Goal: Transaction & Acquisition: Subscribe to service/newsletter

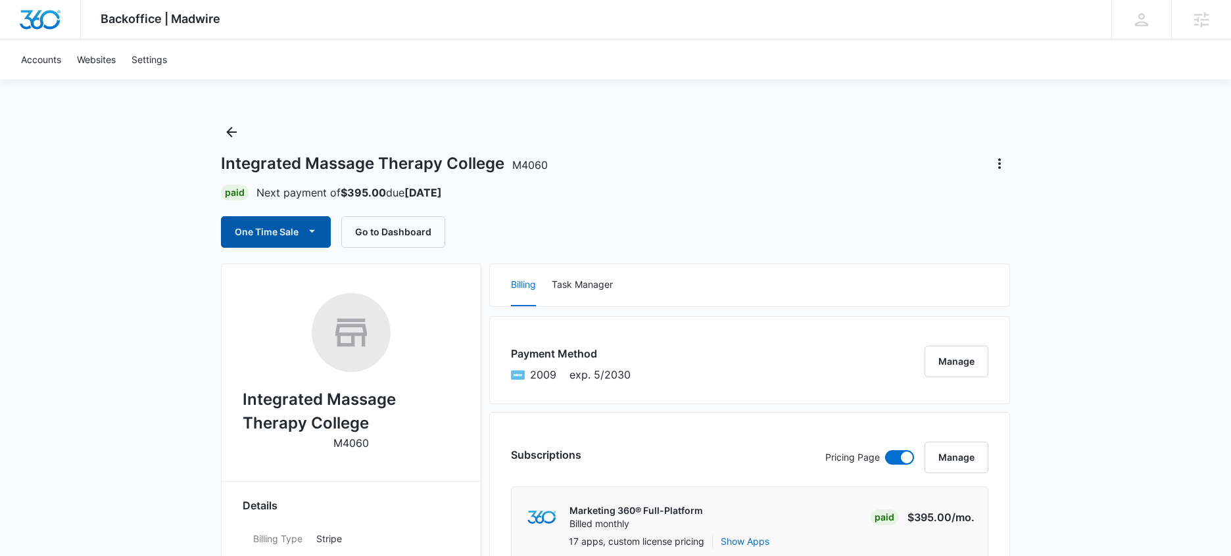
click at [299, 235] on button "One Time Sale" at bounding box center [276, 232] width 110 height 32
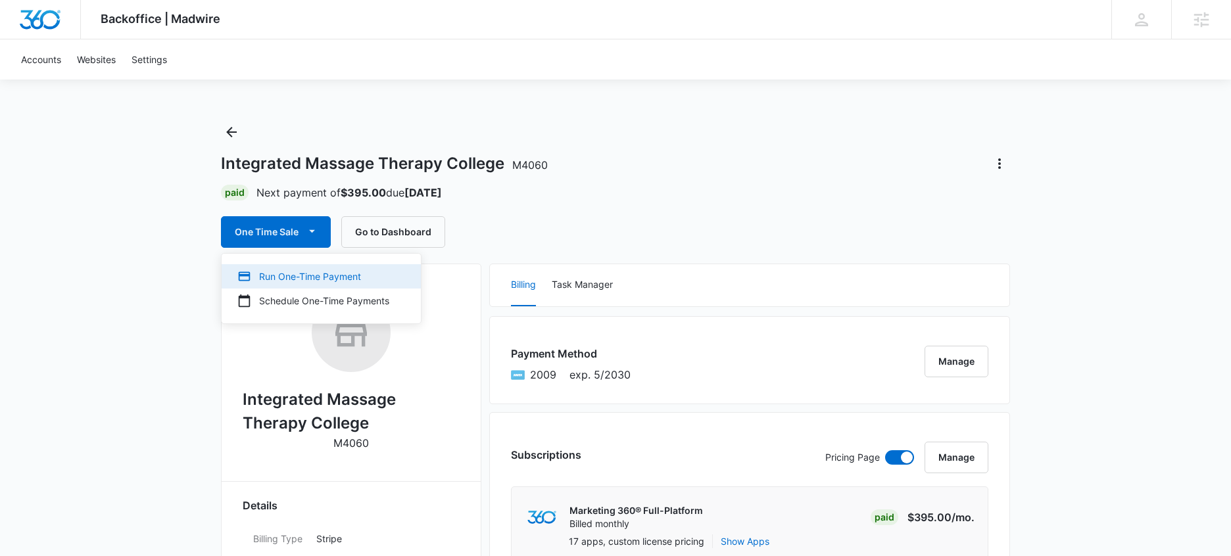
click at [299, 273] on div "Run One-Time Payment" at bounding box center [313, 277] width 152 height 14
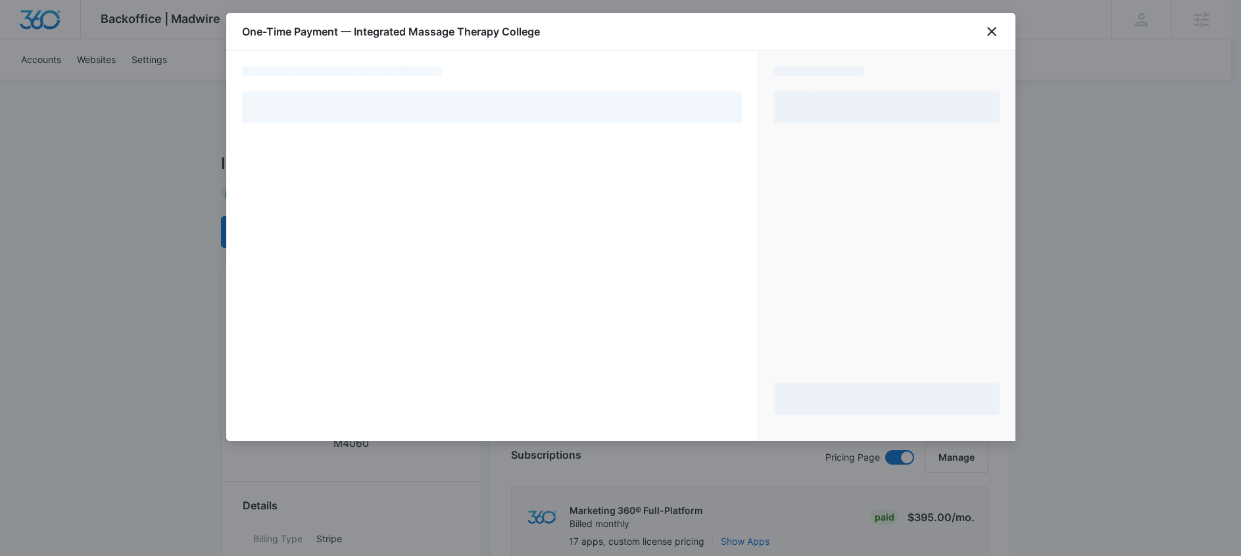
select select "pm_1S18qbA4n8RTgNjUKYh2fHjq"
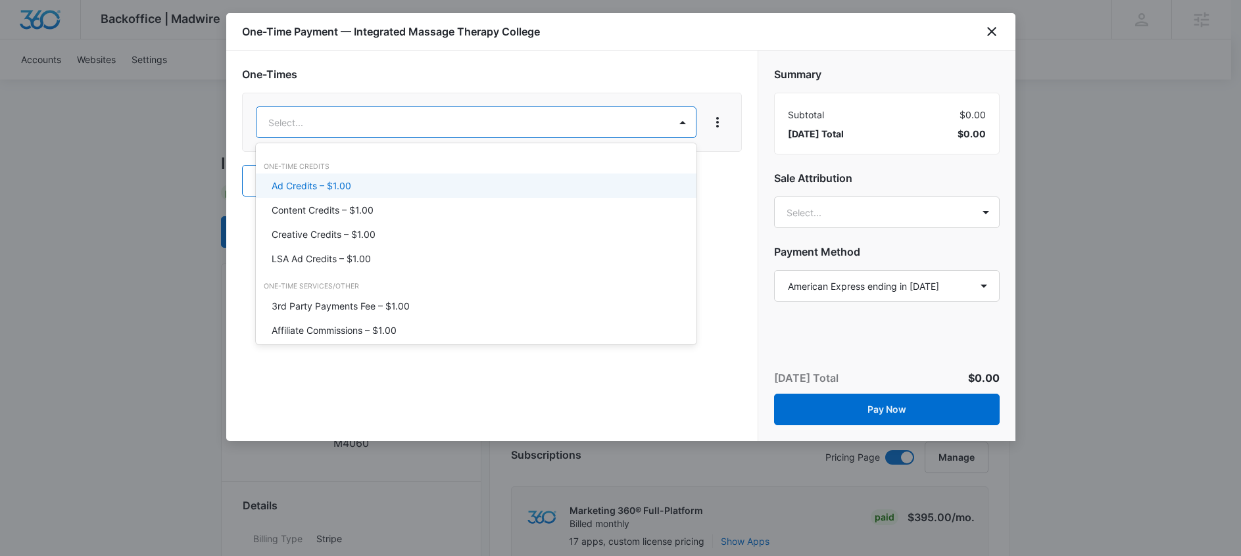
click at [324, 185] on p "Ad Credits – $1.00" at bounding box center [312, 186] width 80 height 14
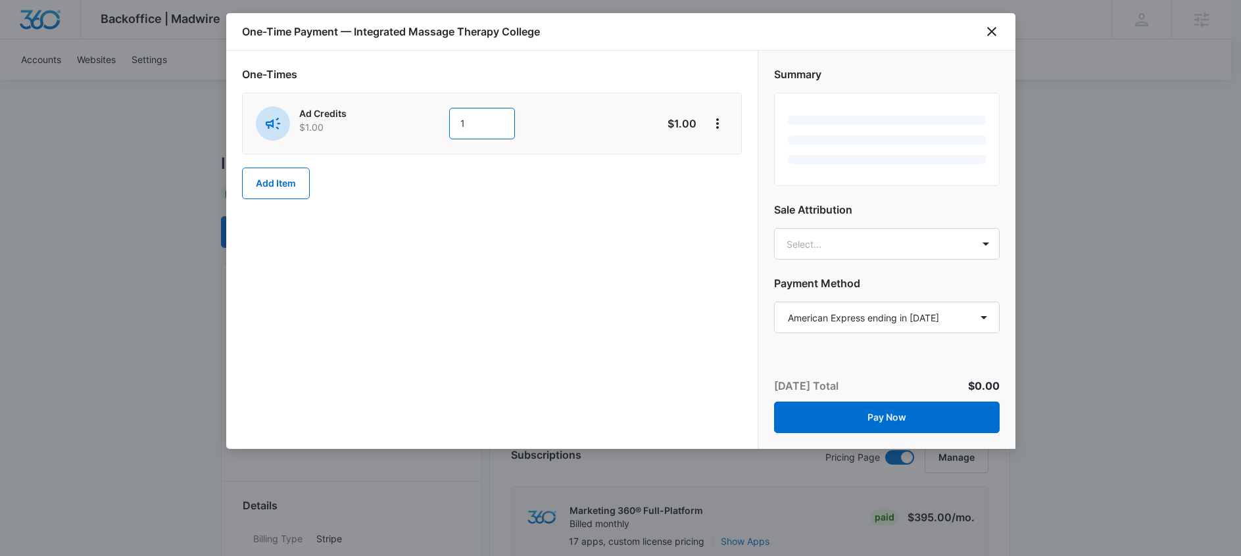
click at [467, 113] on input "1" at bounding box center [482, 124] width 66 height 32
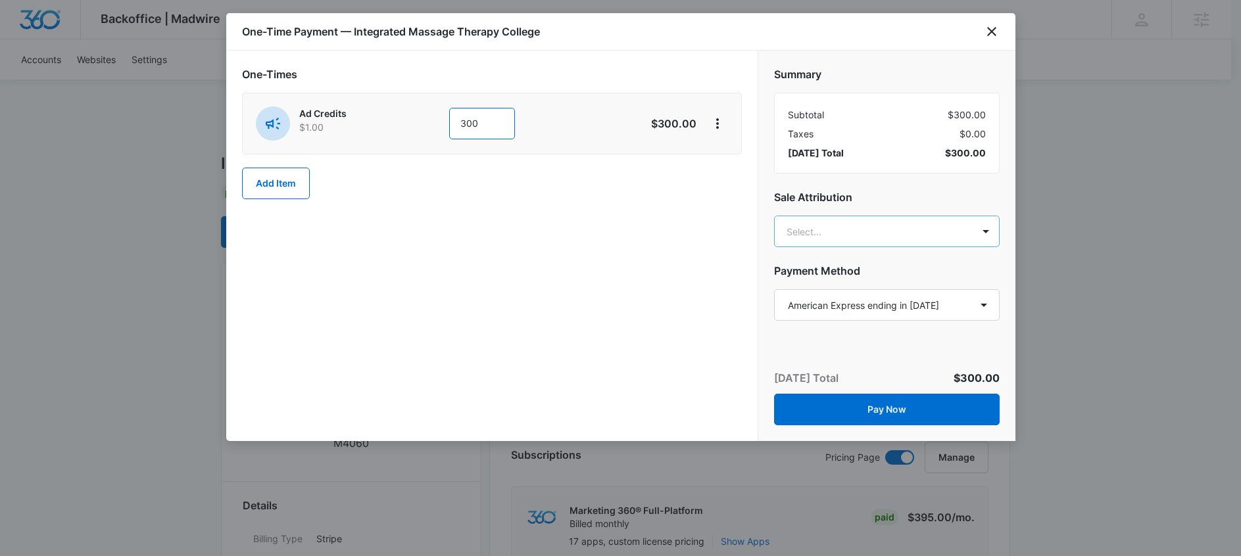
type input "300"
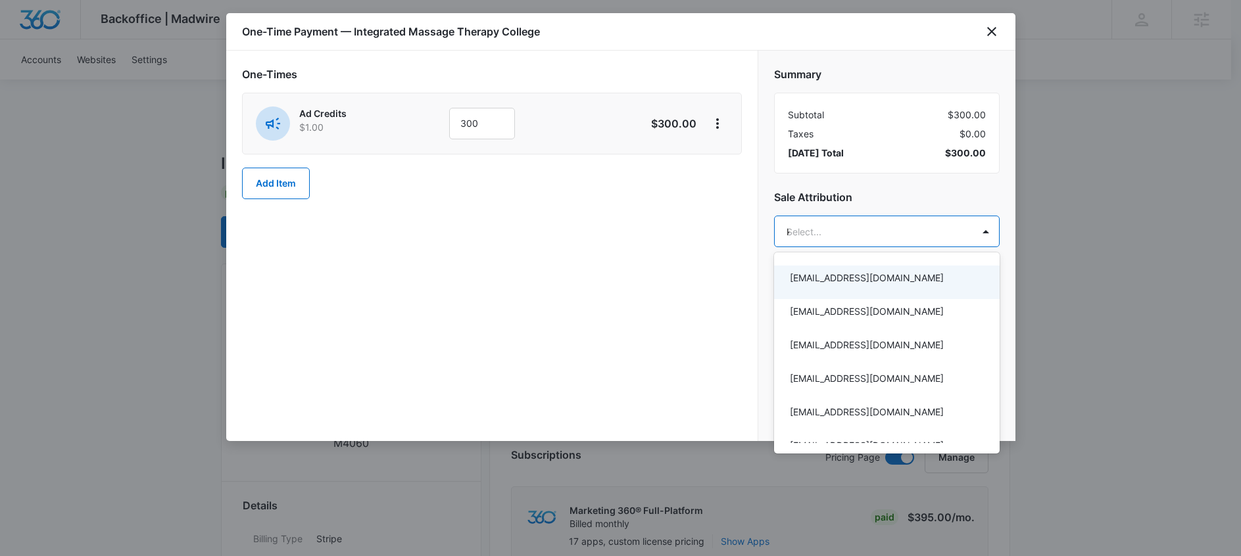
type input "kar"
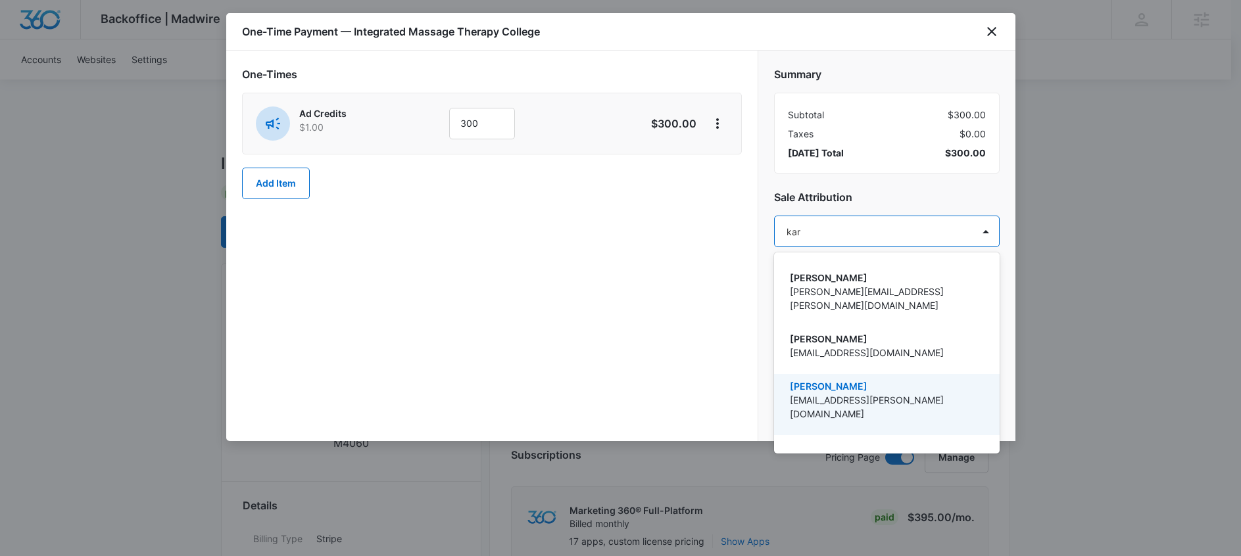
click at [841, 379] on p "[PERSON_NAME]" at bounding box center [885, 386] width 191 height 14
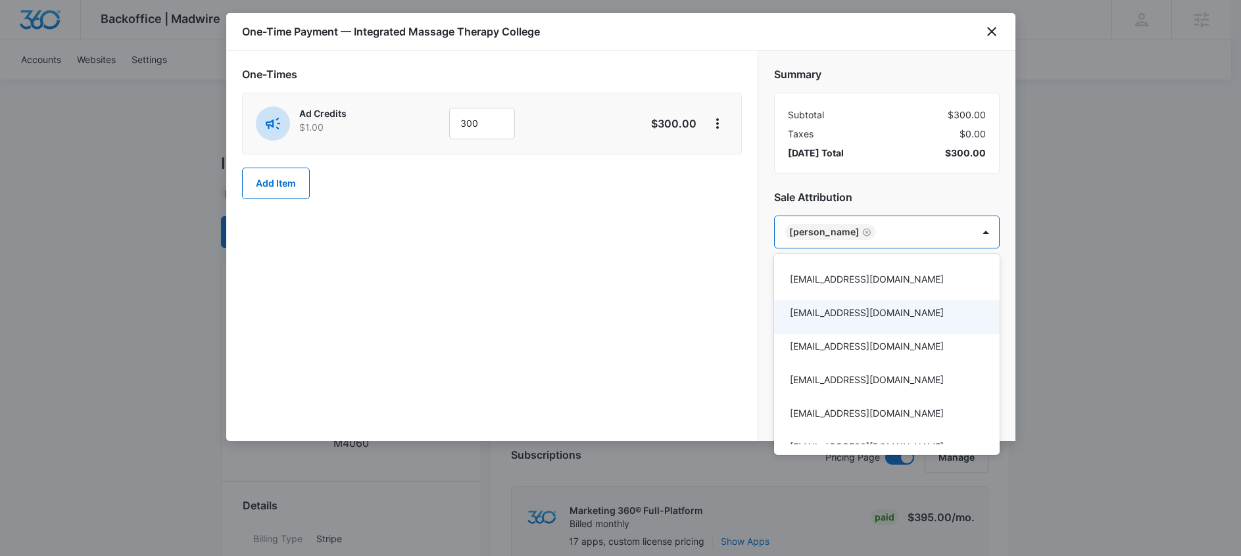
click at [682, 340] on div at bounding box center [620, 278] width 1241 height 556
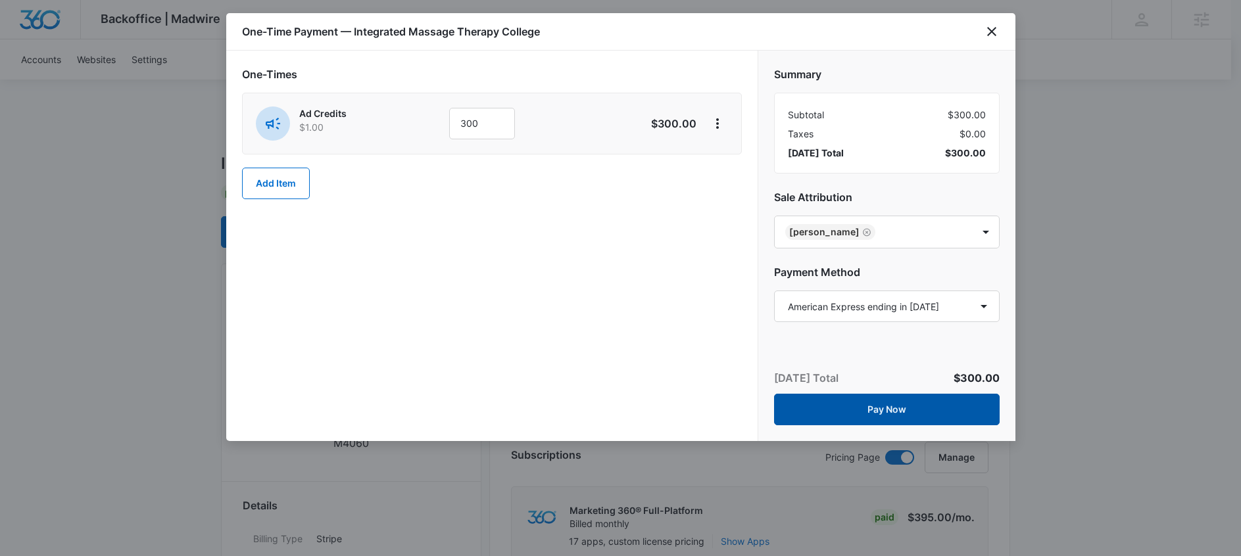
click at [890, 410] on button "Pay Now" at bounding box center [887, 410] width 226 height 32
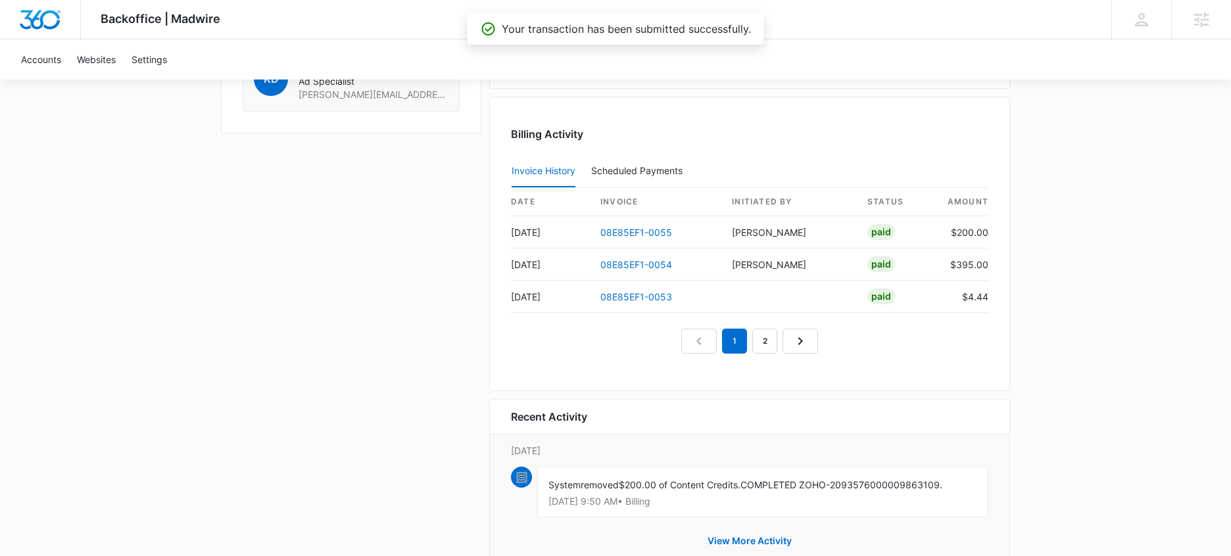
scroll to position [1229, 0]
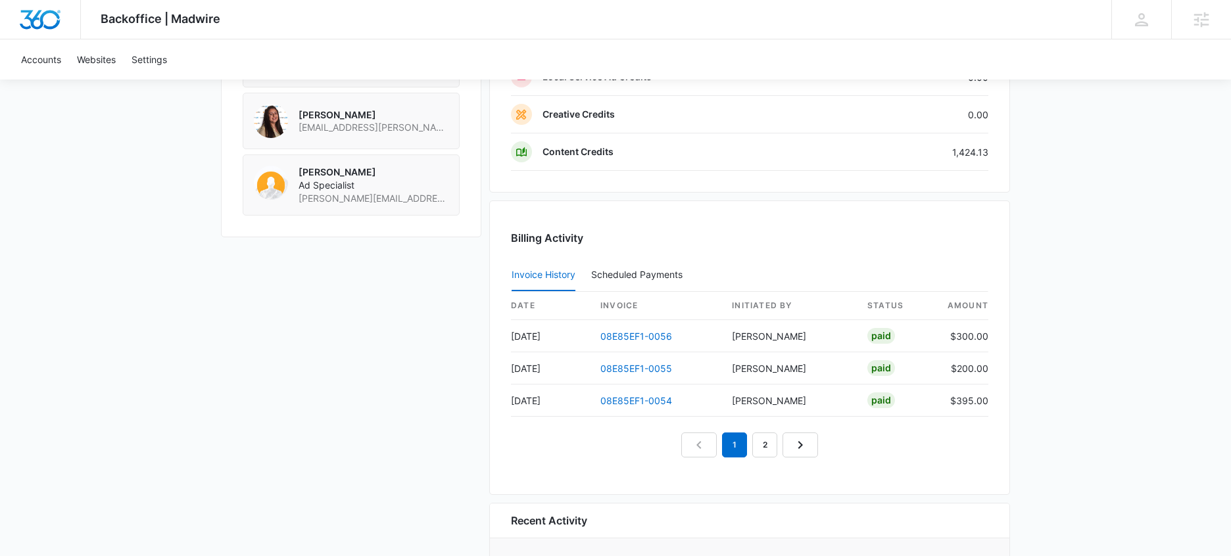
scroll to position [1323, 0]
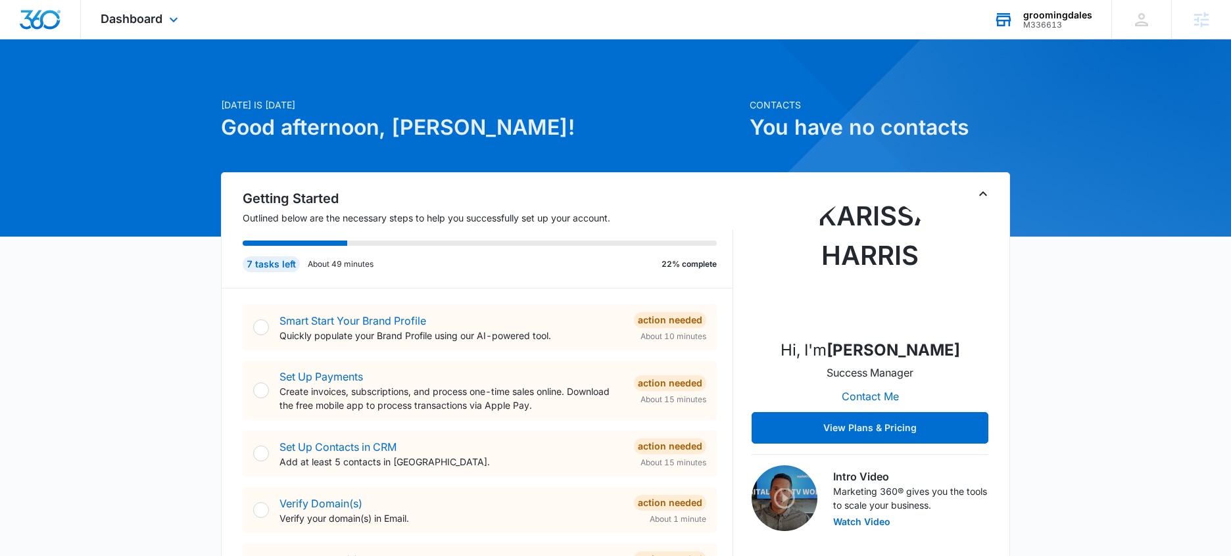
click at [1050, 17] on div "groomingdales" at bounding box center [1057, 15] width 69 height 11
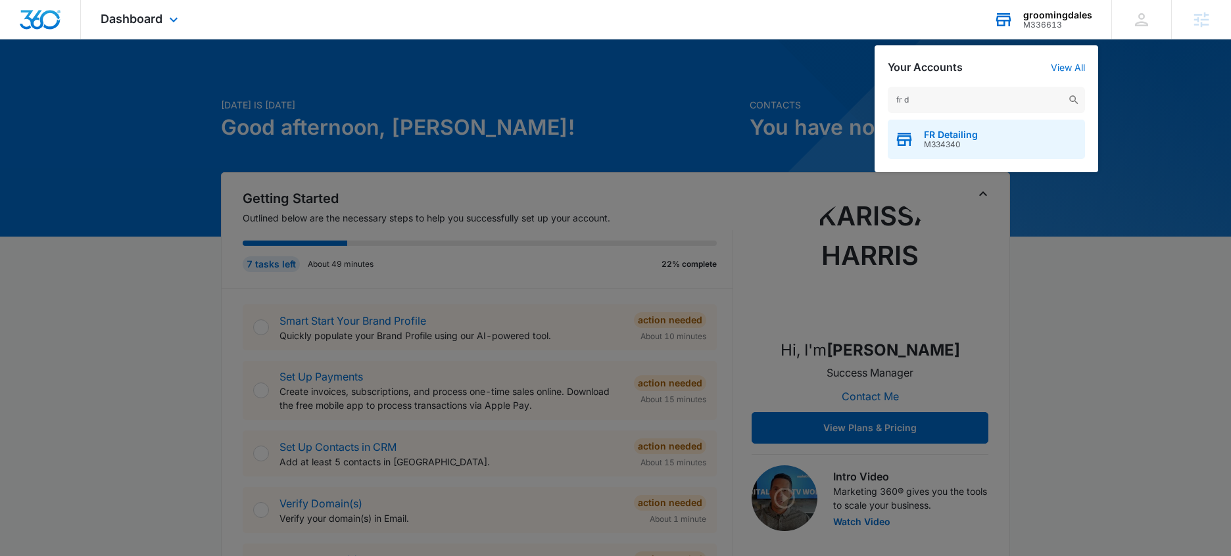
type input "fr d"
click at [956, 133] on span "FR Detailing" at bounding box center [951, 135] width 54 height 11
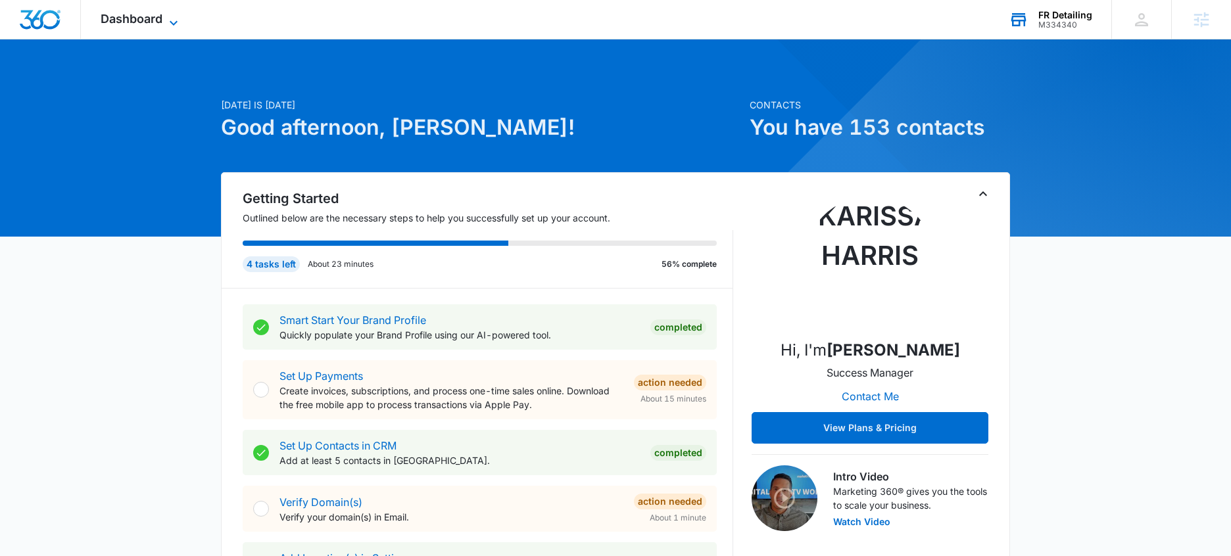
click at [145, 15] on span "Dashboard" at bounding box center [132, 19] width 62 height 14
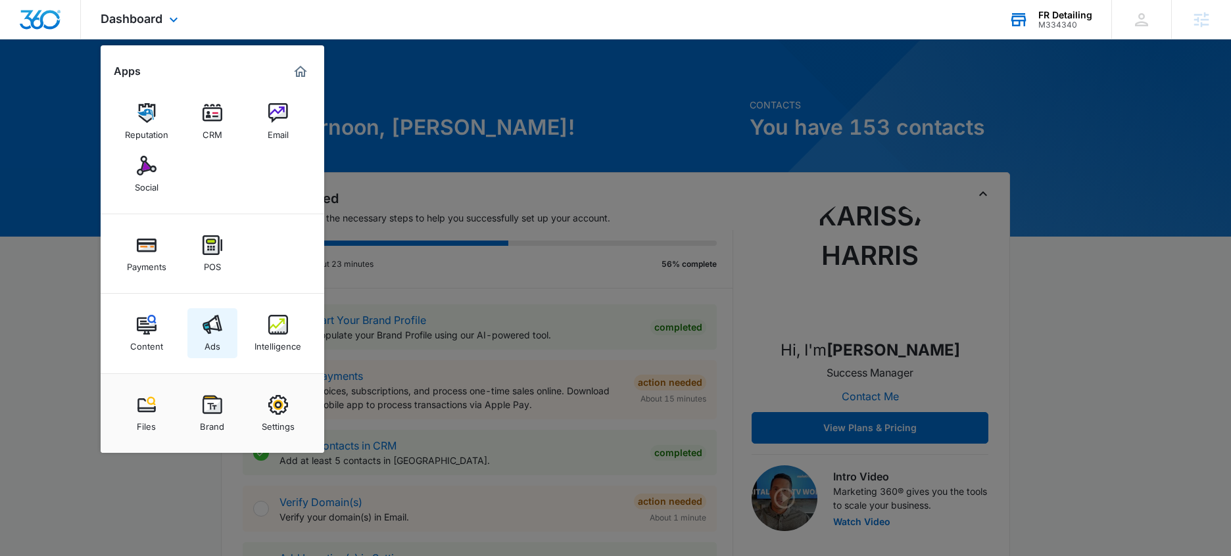
click at [211, 325] on img at bounding box center [213, 325] width 20 height 20
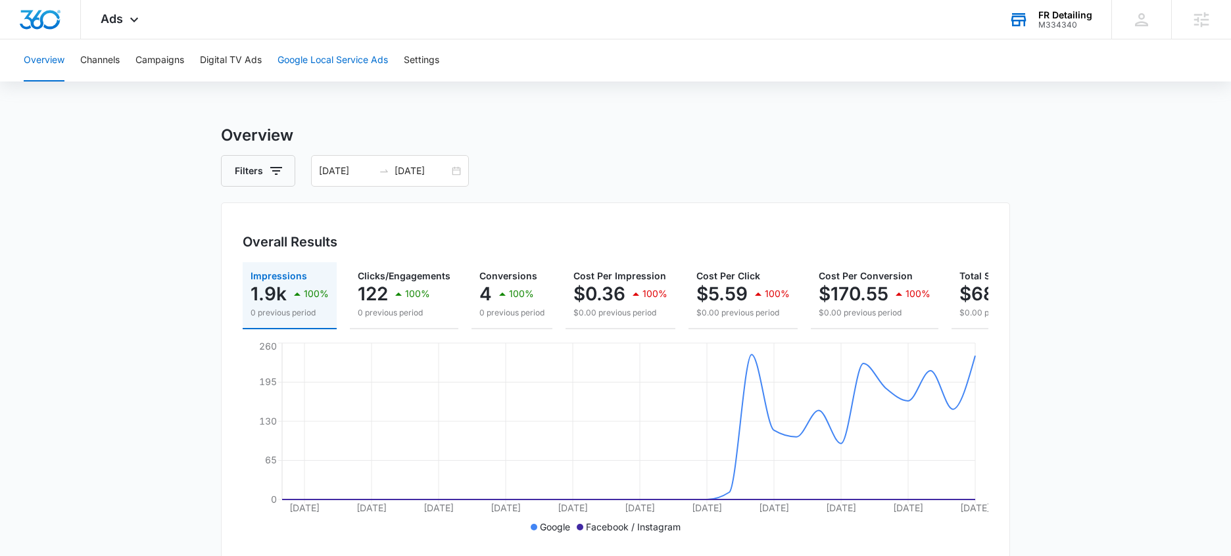
click at [354, 68] on button "Google Local Service Ads" at bounding box center [333, 60] width 110 height 42
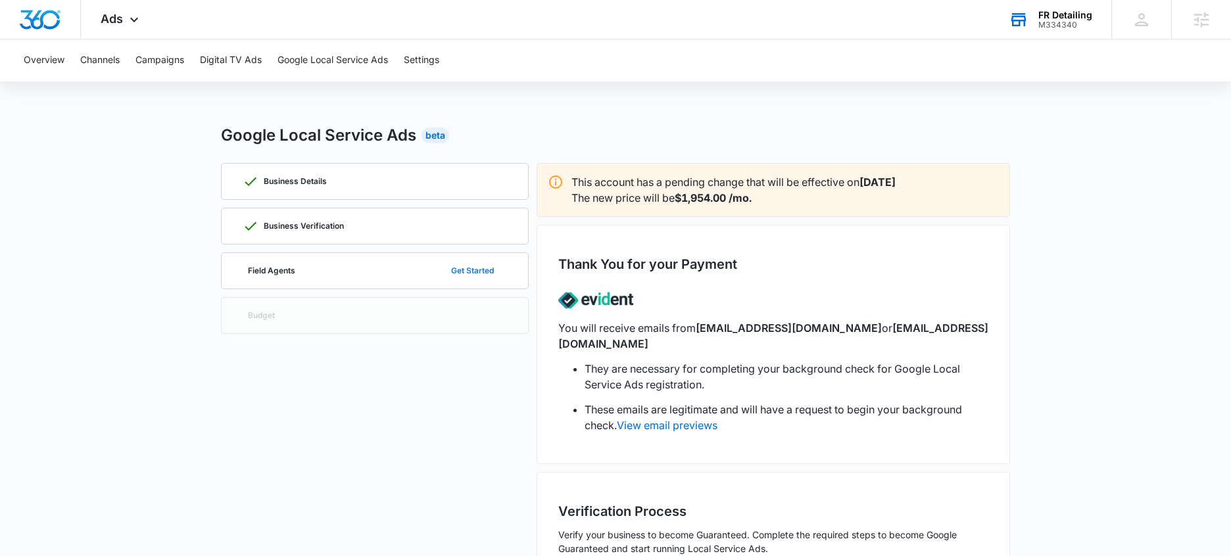
click at [457, 265] on button "Get Started" at bounding box center [472, 271] width 69 height 32
